Goal: Task Accomplishment & Management: Manage account settings

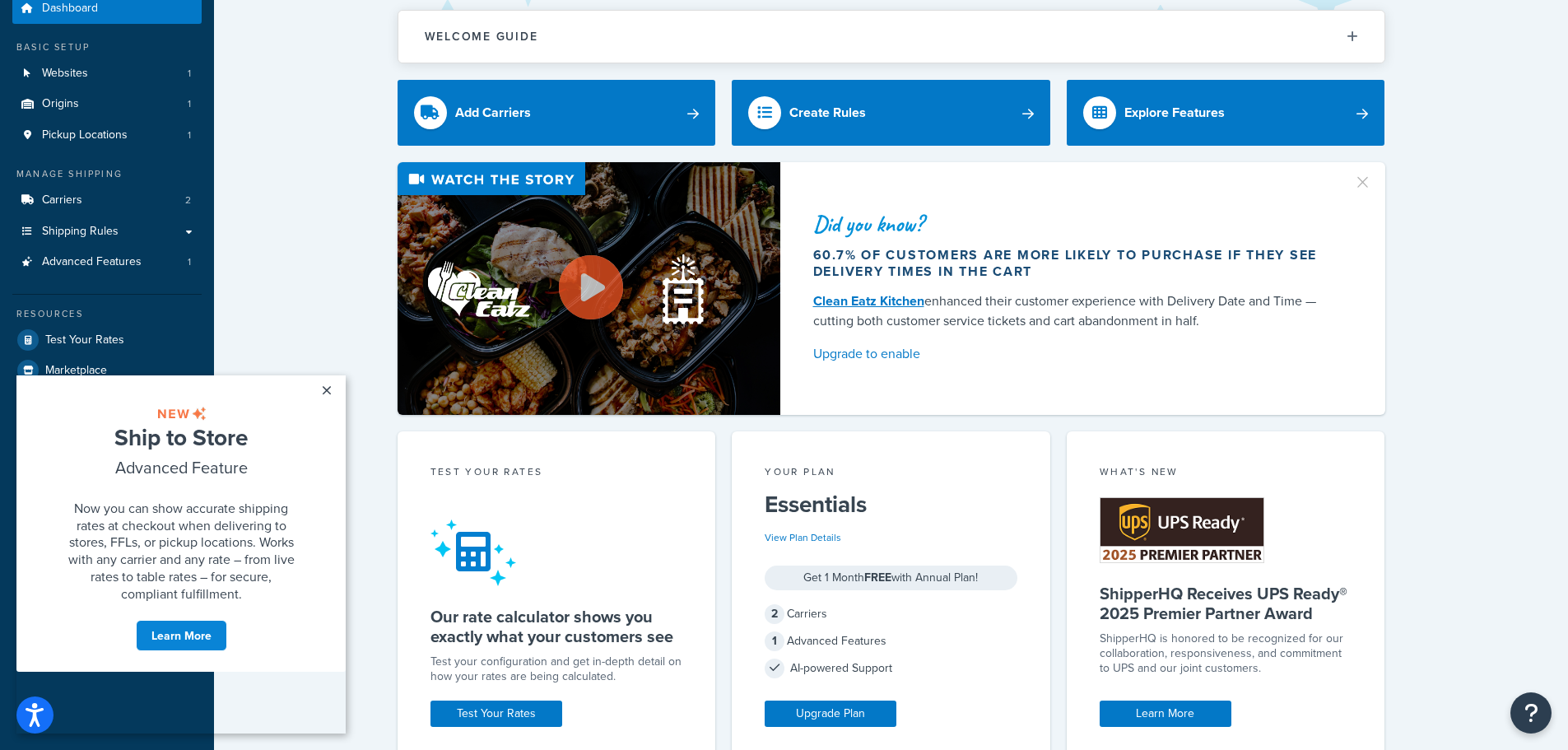
scroll to position [329, 0]
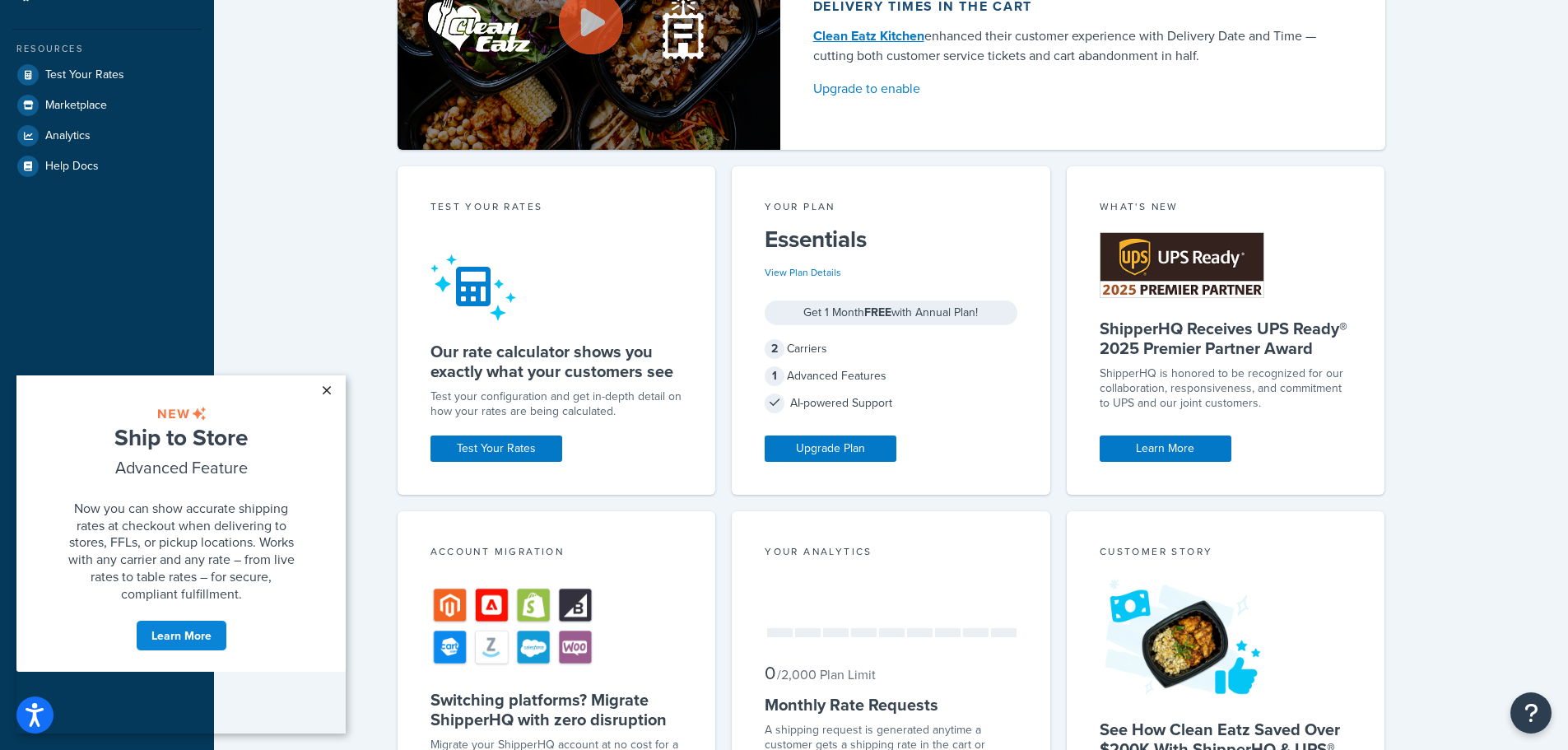
click at [324, 386] on link "×" at bounding box center [326, 389] width 29 height 30
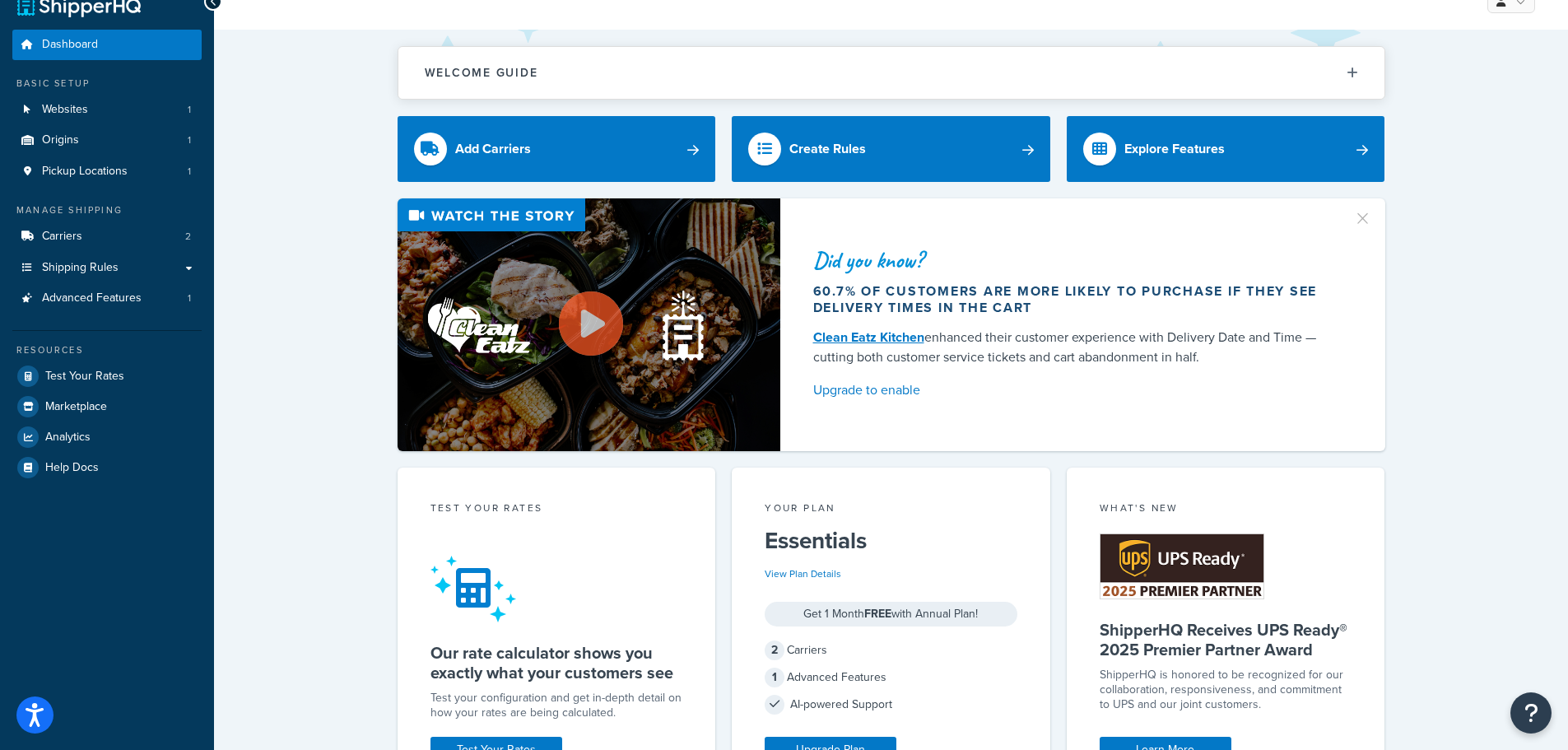
scroll to position [0, 0]
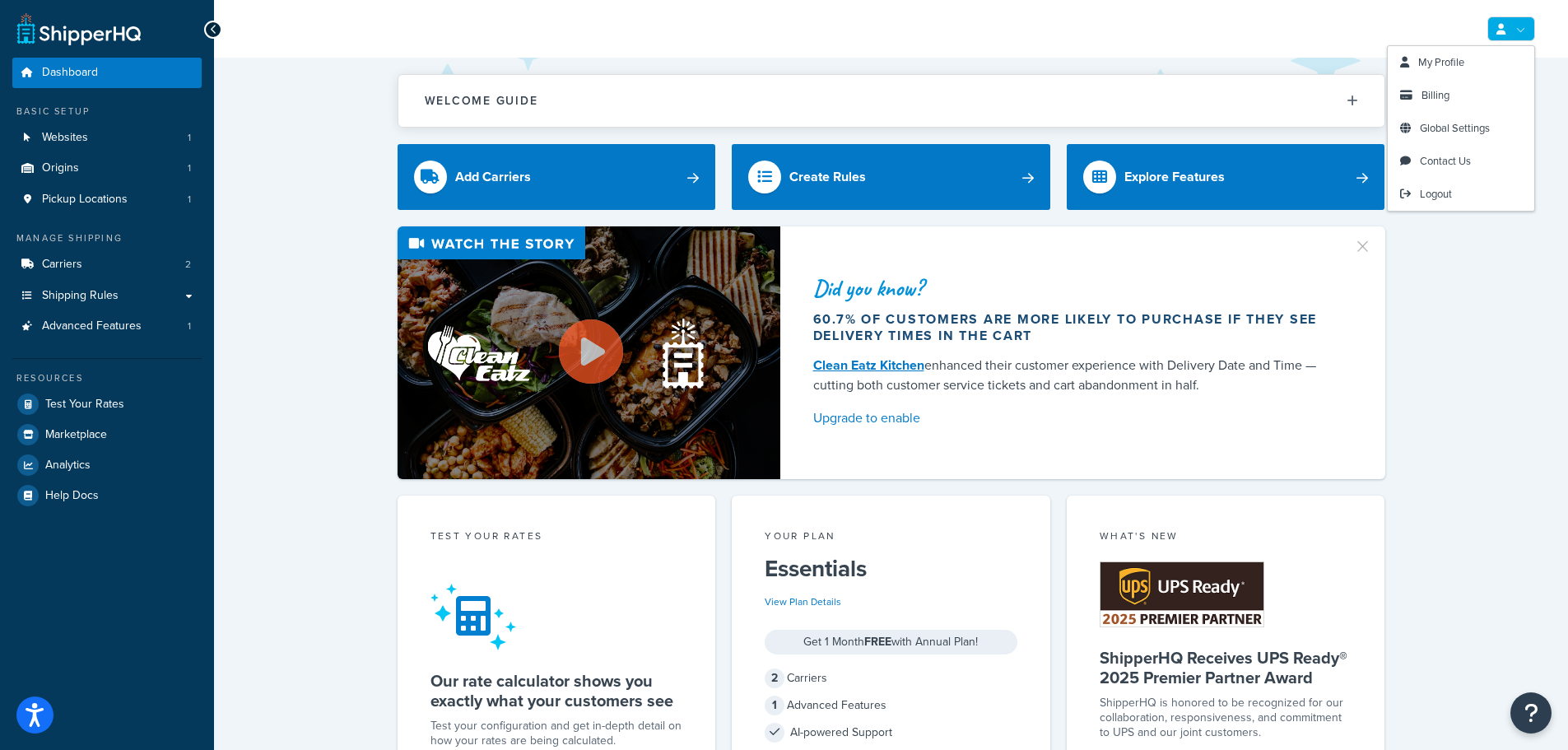
click at [1513, 29] on link at bounding box center [1511, 29] width 48 height 25
click at [1449, 98] on span "Billing" at bounding box center [1435, 95] width 28 height 15
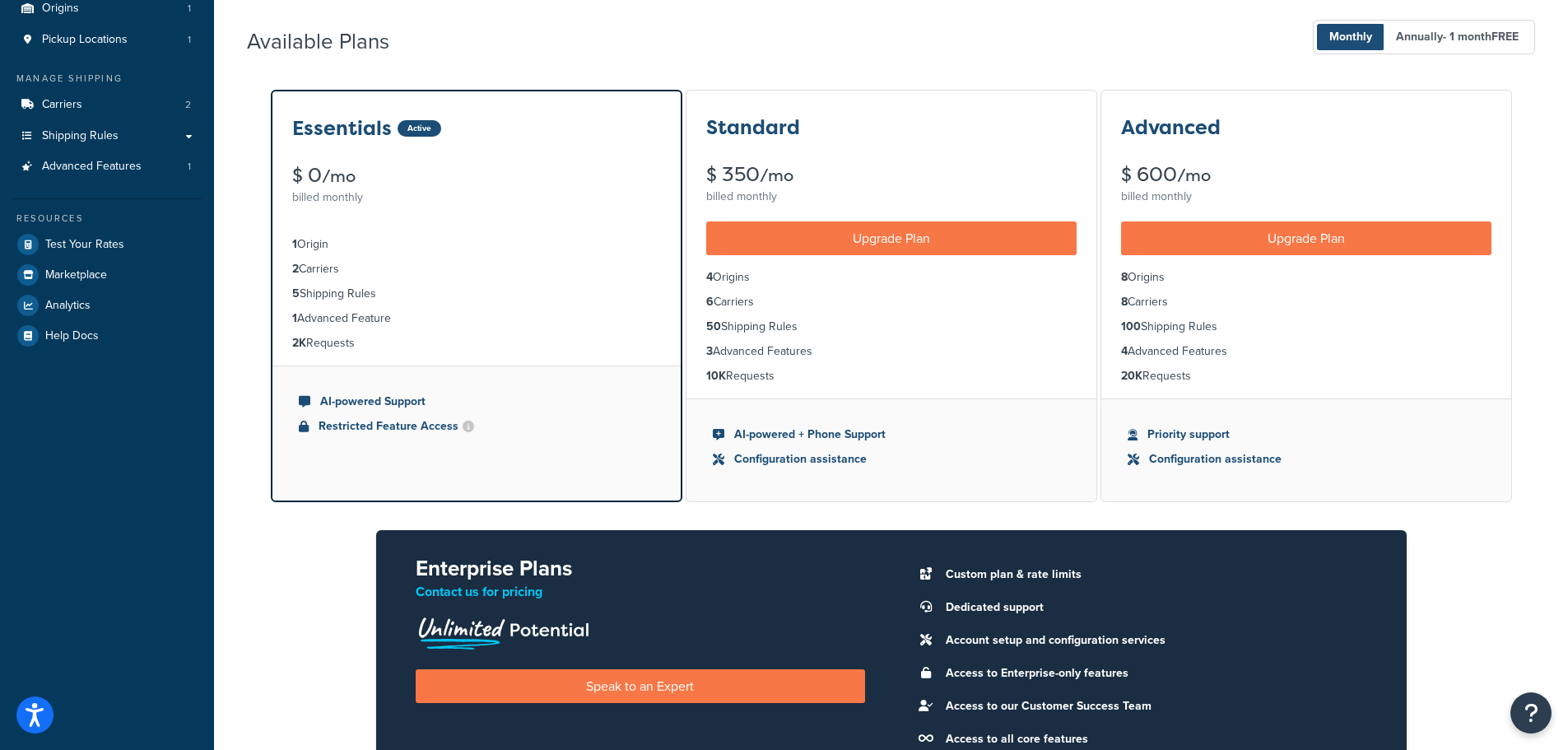
click at [417, 298] on li "5 Shipping Rules" at bounding box center [477, 293] width 368 height 18
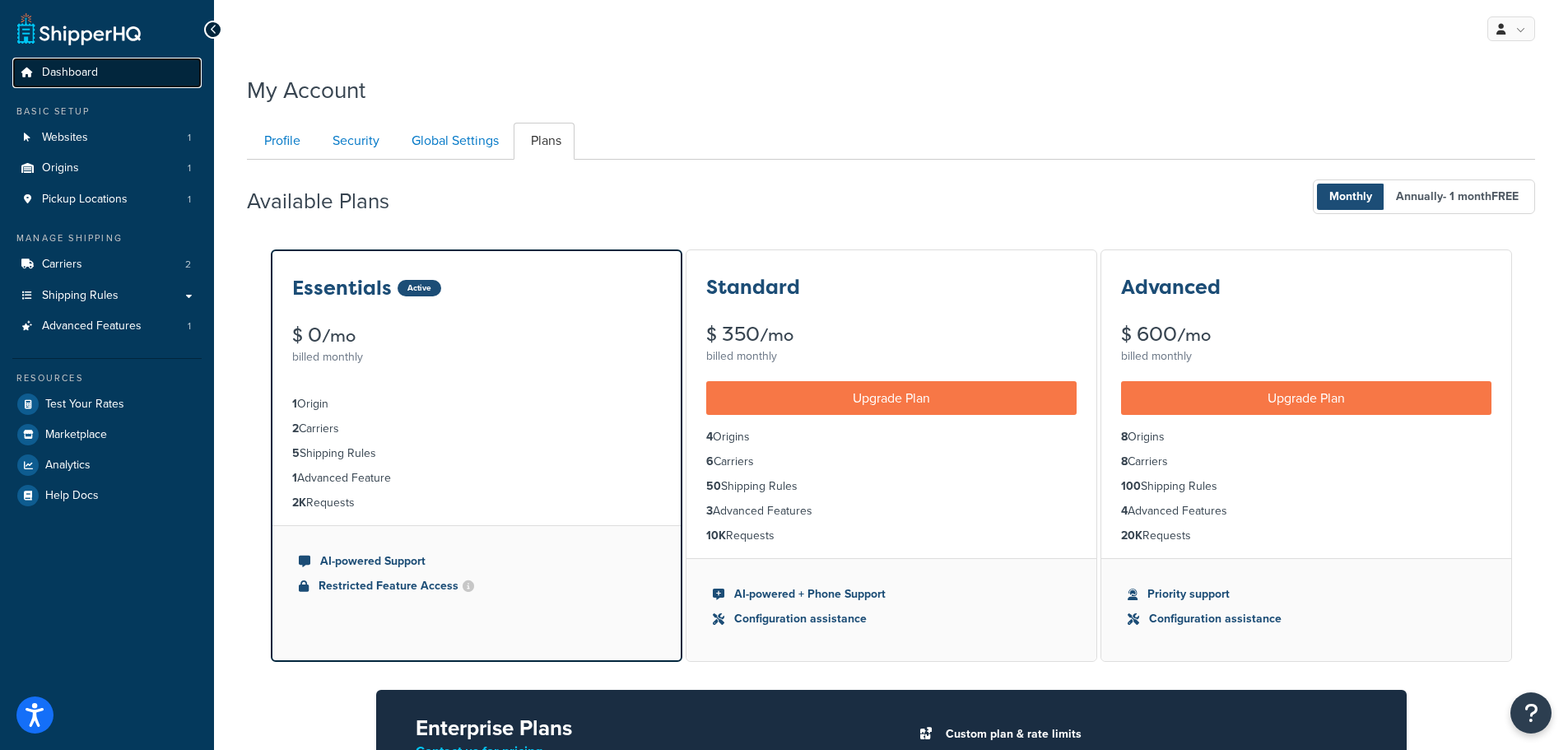
click at [82, 79] on span "Dashboard" at bounding box center [70, 73] width 56 height 14
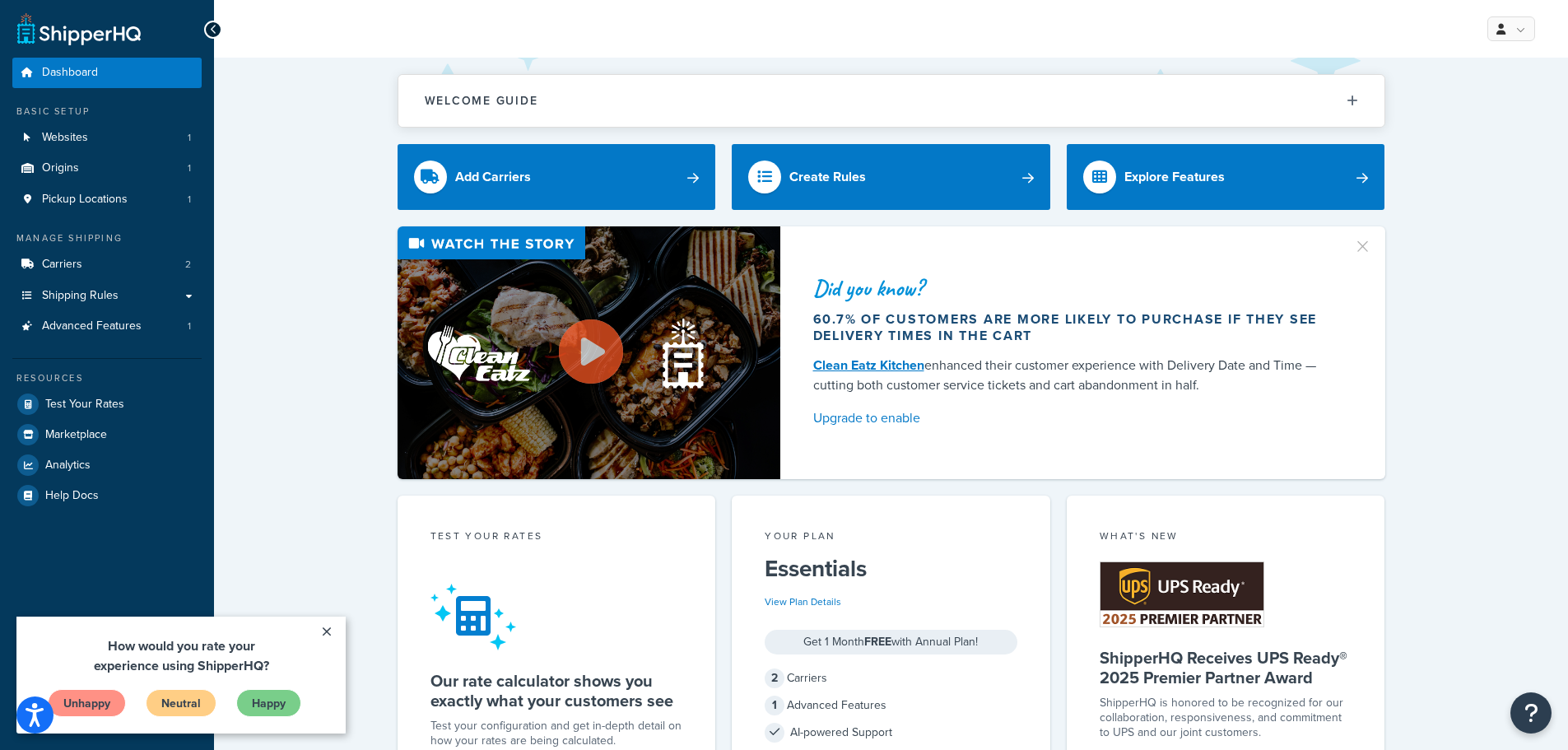
click at [210, 37] on div at bounding box center [213, 29] width 18 height 18
click at [333, 632] on link "×" at bounding box center [326, 631] width 29 height 30
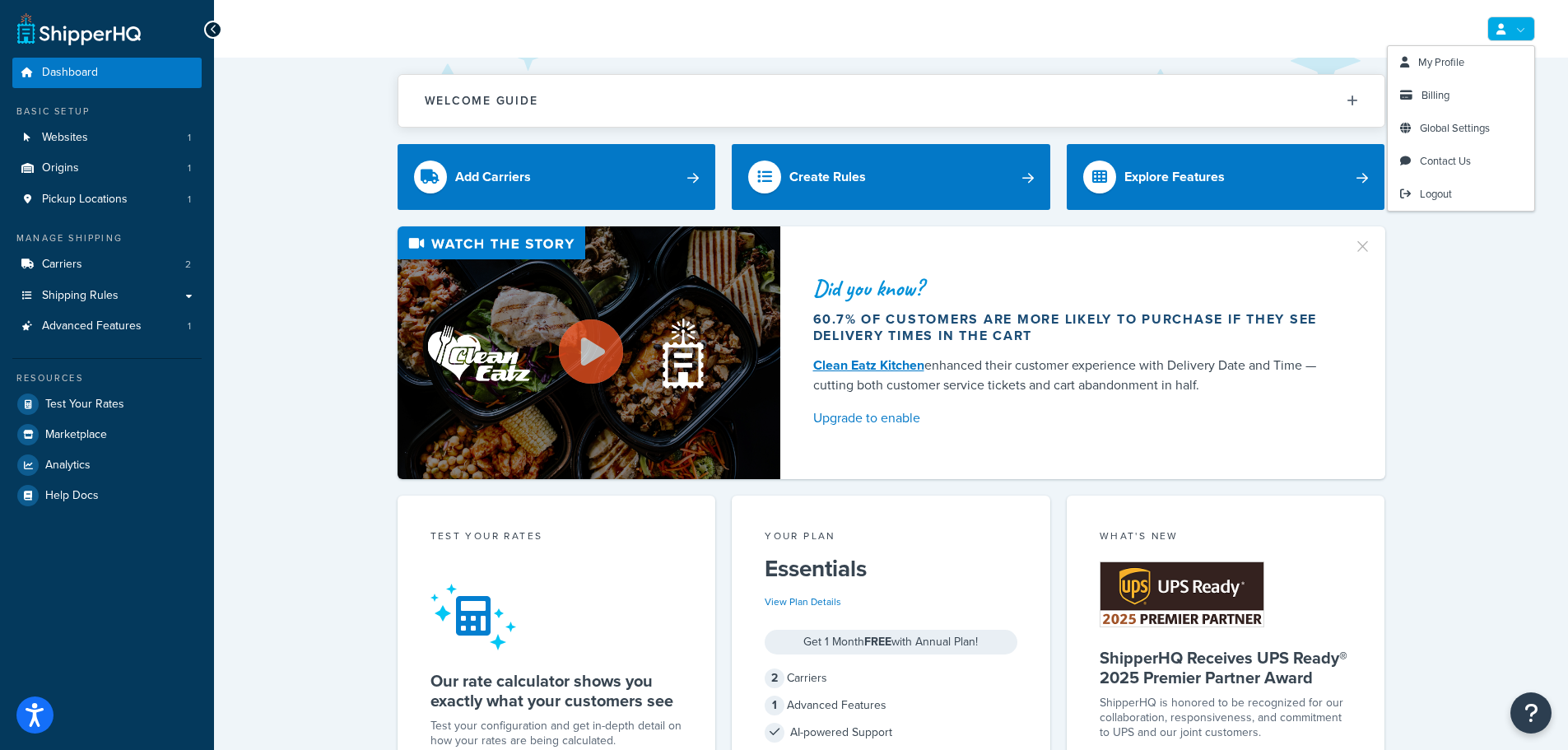
click at [1519, 30] on link at bounding box center [1511, 29] width 48 height 25
click at [1437, 199] on span "Logout" at bounding box center [1435, 194] width 32 height 15
